Goal: Task Accomplishment & Management: Manage account settings

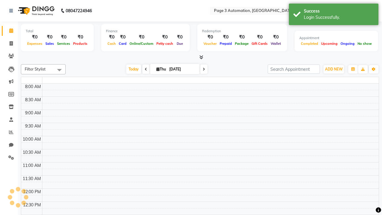
select select "en"
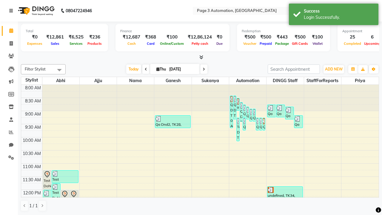
click at [12, 11] on icon at bounding box center [11, 11] width 4 height 4
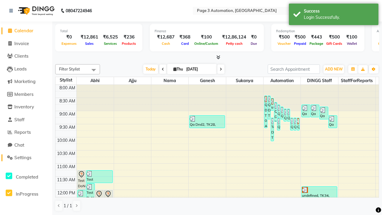
click at [26, 158] on span "Settings" at bounding box center [22, 158] width 17 height 6
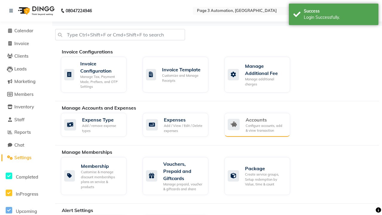
click at [265, 119] on div "Accounts" at bounding box center [266, 119] width 40 height 7
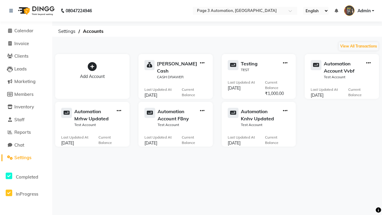
click at [92, 67] on icon at bounding box center [92, 66] width 9 height 9
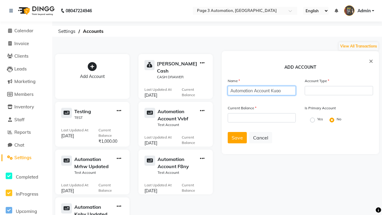
type input "Automation Account Kuao"
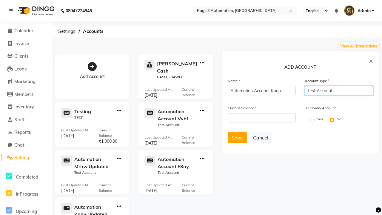
type input "Test Account"
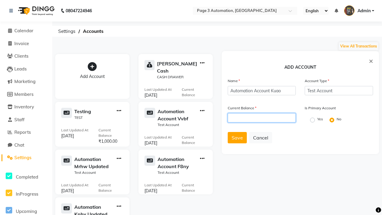
type input "1000"
click at [237, 138] on span "Save" at bounding box center [237, 138] width 11 height 6
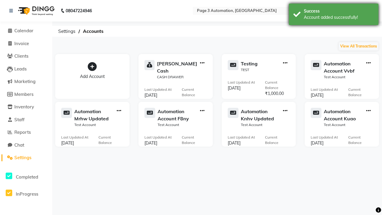
click at [334, 15] on div "Account added successfully!" at bounding box center [339, 17] width 70 height 6
click at [368, 111] on icon "button" at bounding box center [368, 111] width 4 height 0
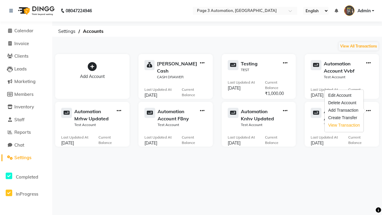
click at [344, 125] on div "View Transaction" at bounding box center [344, 125] width 32 height 6
select select "8204"
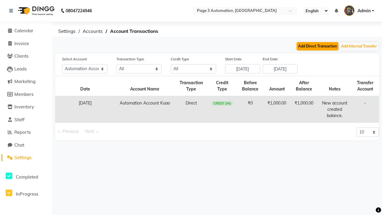
click at [318, 46] on button "Add Direct Transaction" at bounding box center [318, 46] width 42 height 8
select select "direct"
select select "8204"
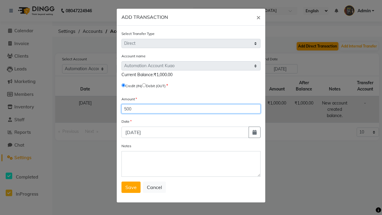
type input "500"
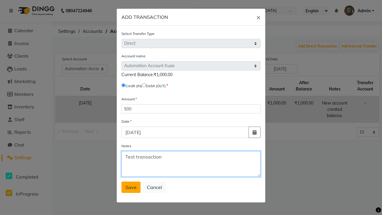
type textarea "Test transaction"
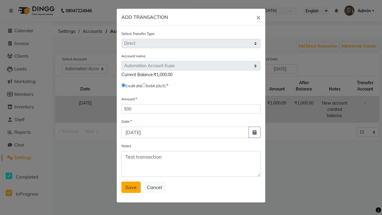
click at [131, 187] on span "Save" at bounding box center [130, 187] width 11 height 6
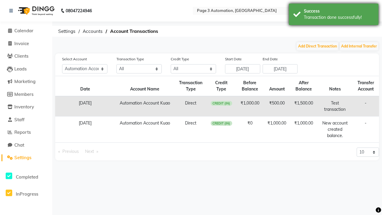
click at [334, 15] on div "Transaction done successfully!" at bounding box center [339, 17] width 70 height 6
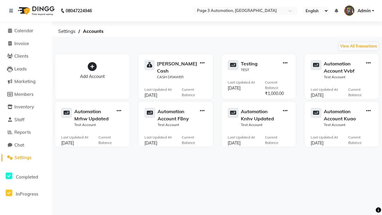
click at [368, 111] on icon "button" at bounding box center [368, 111] width 4 height 0
click at [344, 103] on div "Delete Account" at bounding box center [344, 103] width 32 height 6
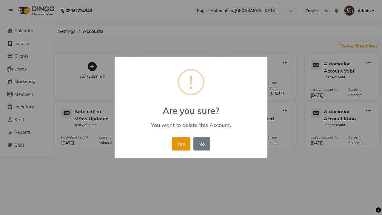
click at [181, 144] on button "Yes" at bounding box center [181, 143] width 18 height 13
